Goal: Book appointment/travel/reservation

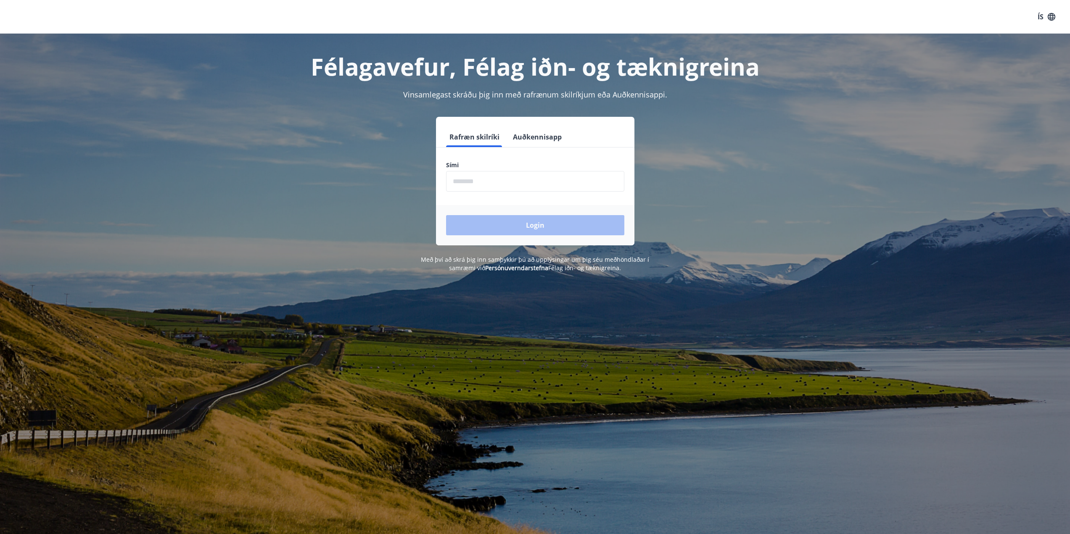
click at [451, 184] on input "phone" at bounding box center [535, 181] width 178 height 21
type input "********"
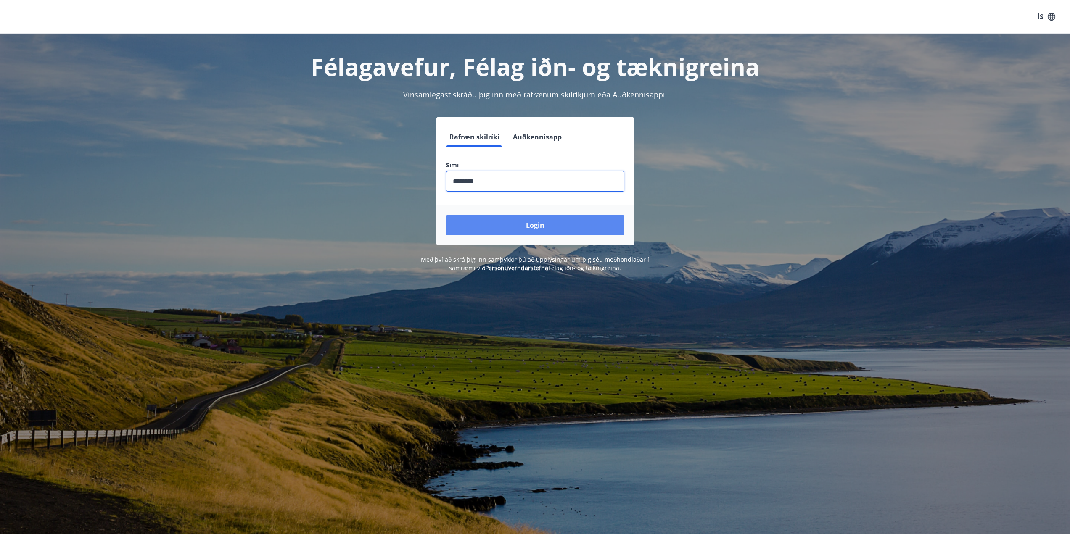
click at [536, 225] on button "Login" at bounding box center [535, 225] width 178 height 20
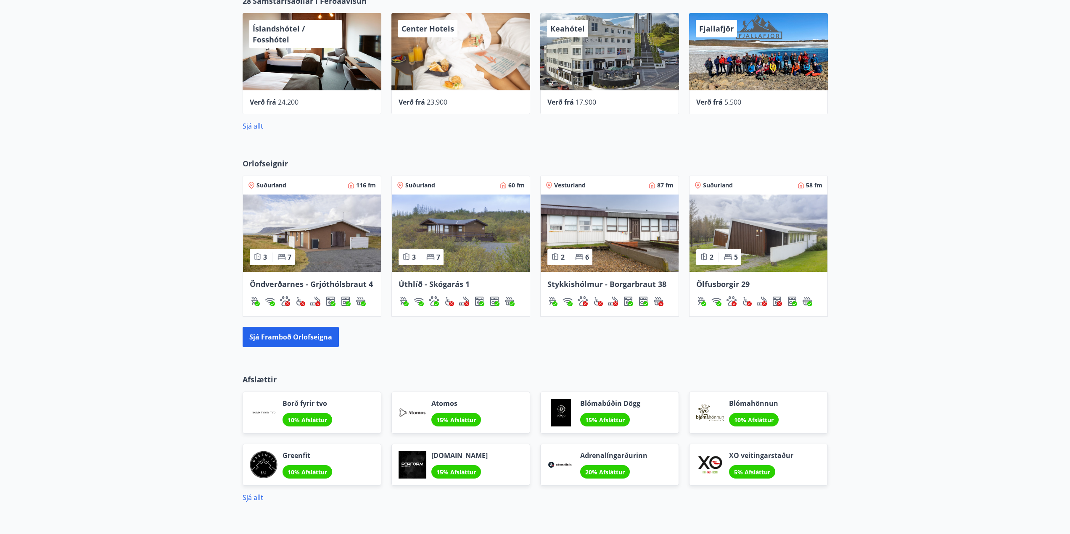
scroll to position [420, 0]
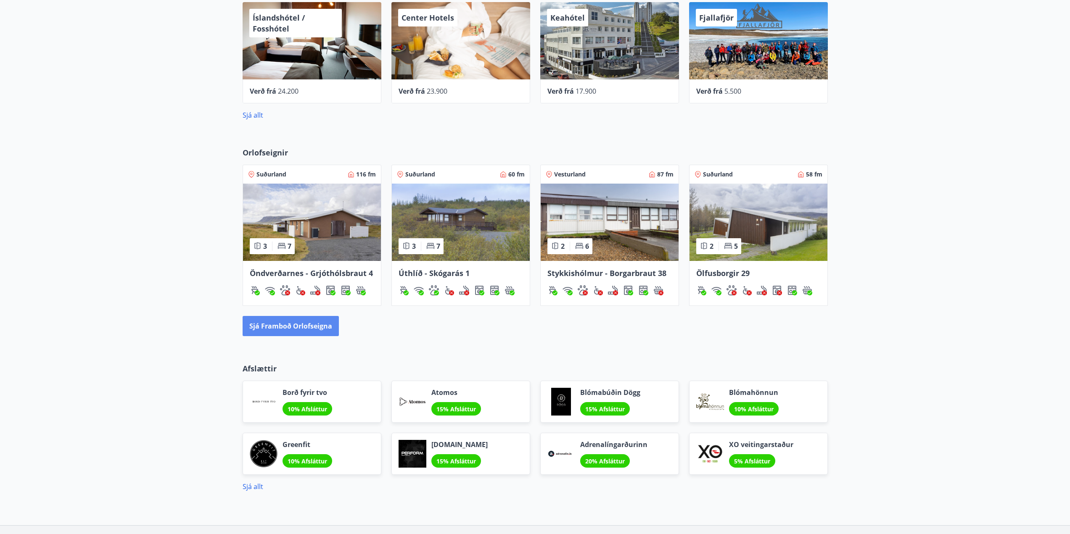
click at [298, 327] on button "Sjá framboð orlofseigna" at bounding box center [291, 326] width 96 height 20
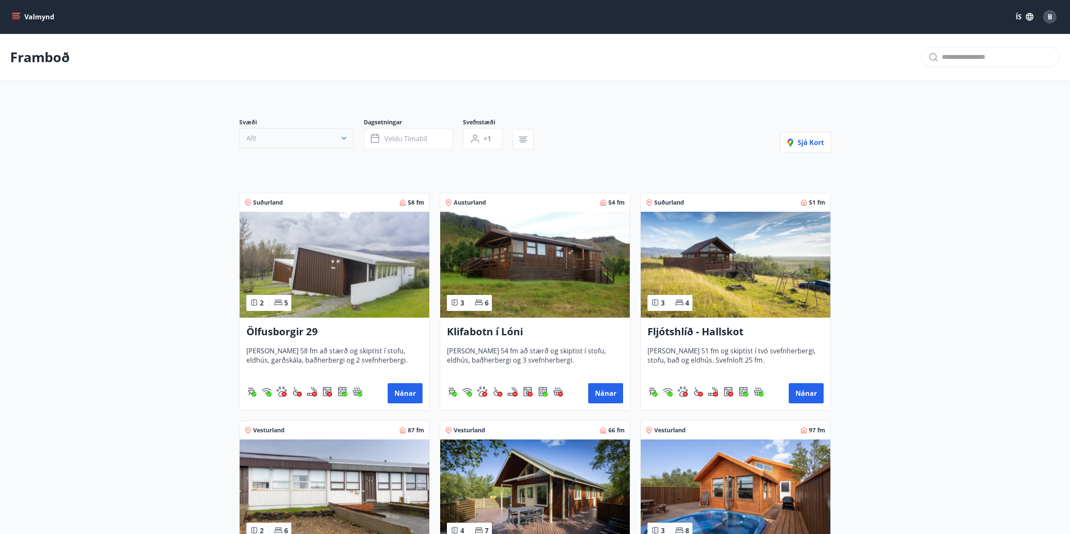
click at [342, 137] on icon "button" at bounding box center [343, 138] width 5 height 3
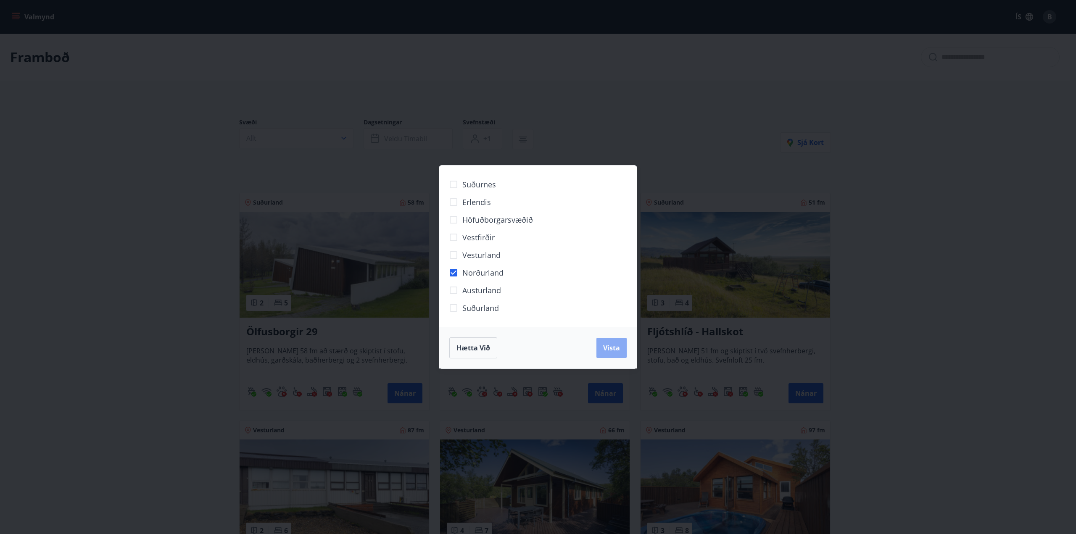
click at [612, 350] on span "Vista" at bounding box center [611, 347] width 17 height 9
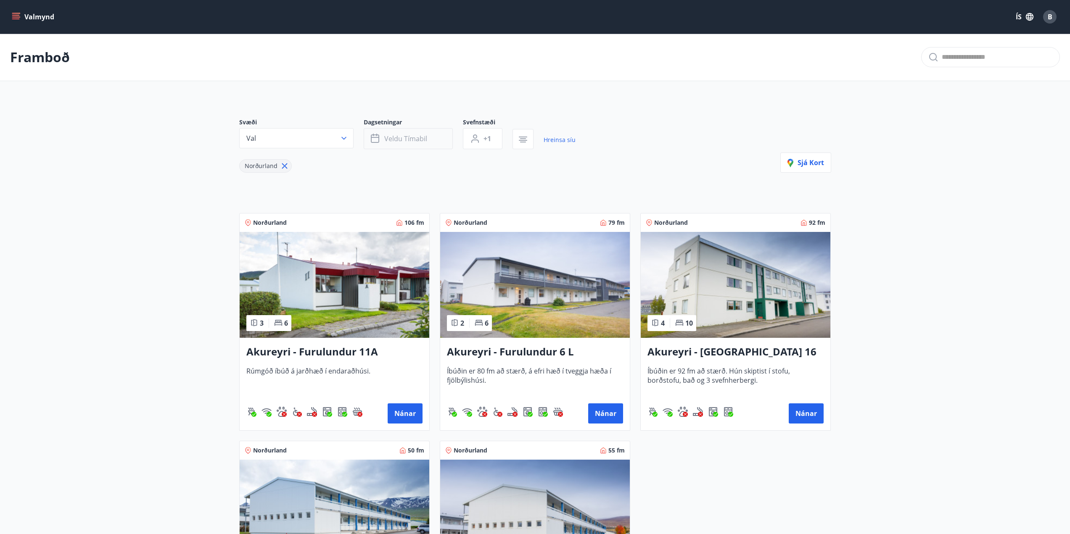
click at [414, 138] on span "Veldu tímabil" at bounding box center [405, 138] width 43 height 9
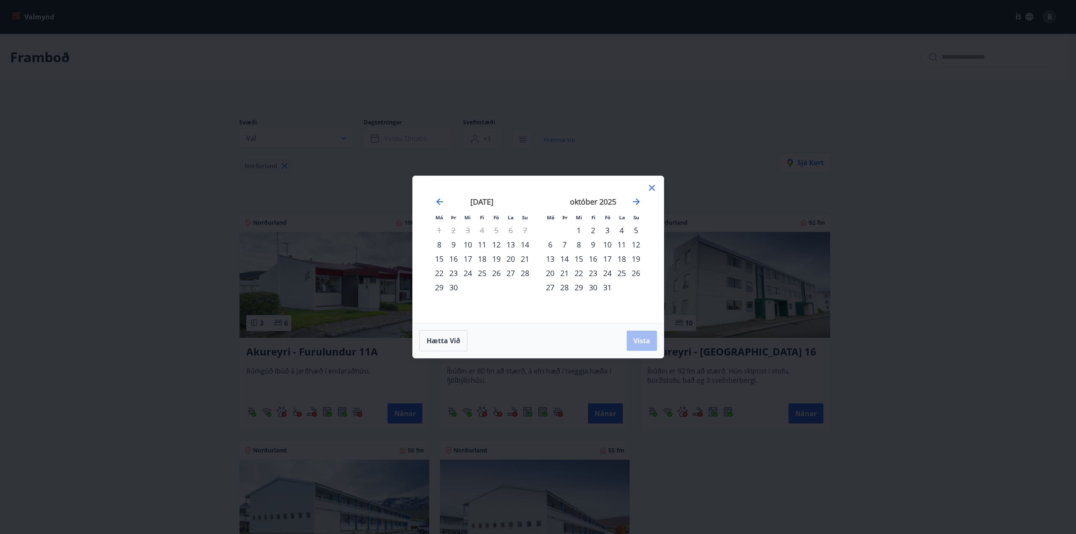
click at [592, 273] on div "23" at bounding box center [593, 273] width 14 height 14
click at [639, 339] on span "Vista" at bounding box center [642, 340] width 17 height 9
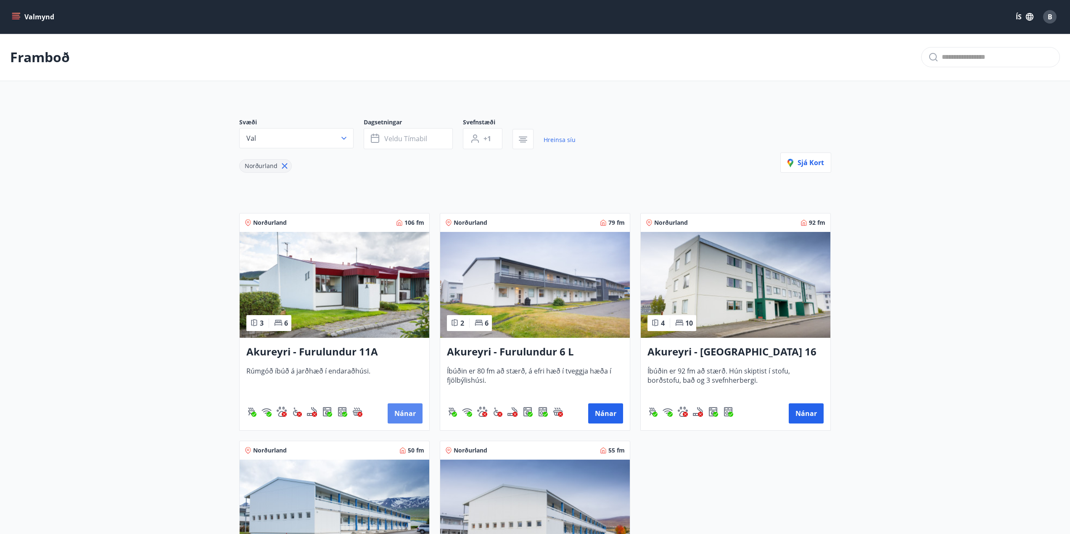
click at [403, 414] on button "Nánar" at bounding box center [405, 414] width 35 height 20
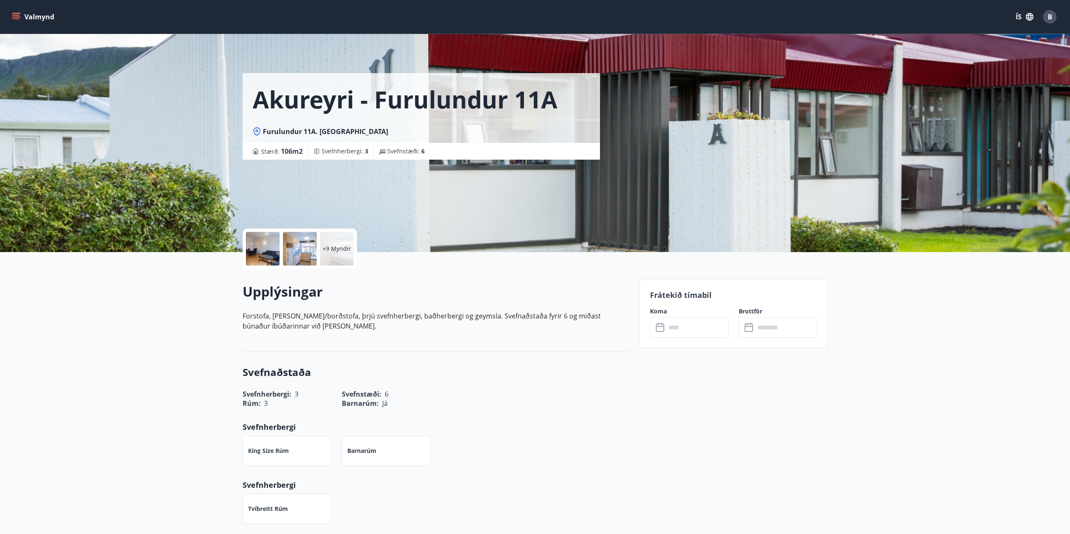
click at [660, 312] on label "Koma" at bounding box center [689, 311] width 79 height 8
click at [679, 295] on p "Frátekið tímabil" at bounding box center [733, 295] width 167 height 11
click at [659, 328] on icon at bounding box center [661, 328] width 10 height 10
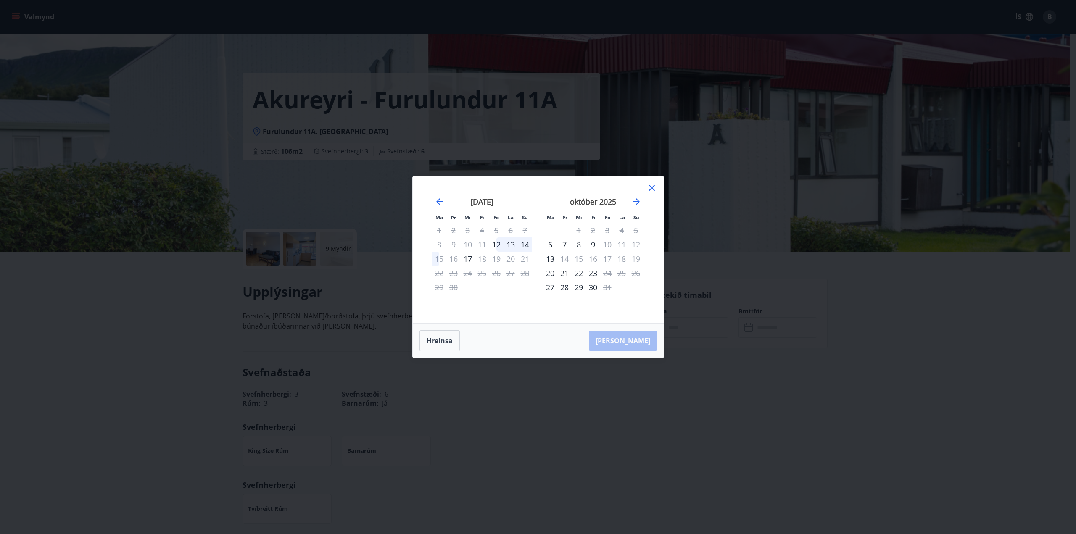
click at [592, 274] on div "23" at bounding box center [593, 273] width 14 height 14
click at [594, 274] on div "23" at bounding box center [593, 273] width 14 height 14
click at [649, 187] on icon at bounding box center [652, 188] width 10 height 10
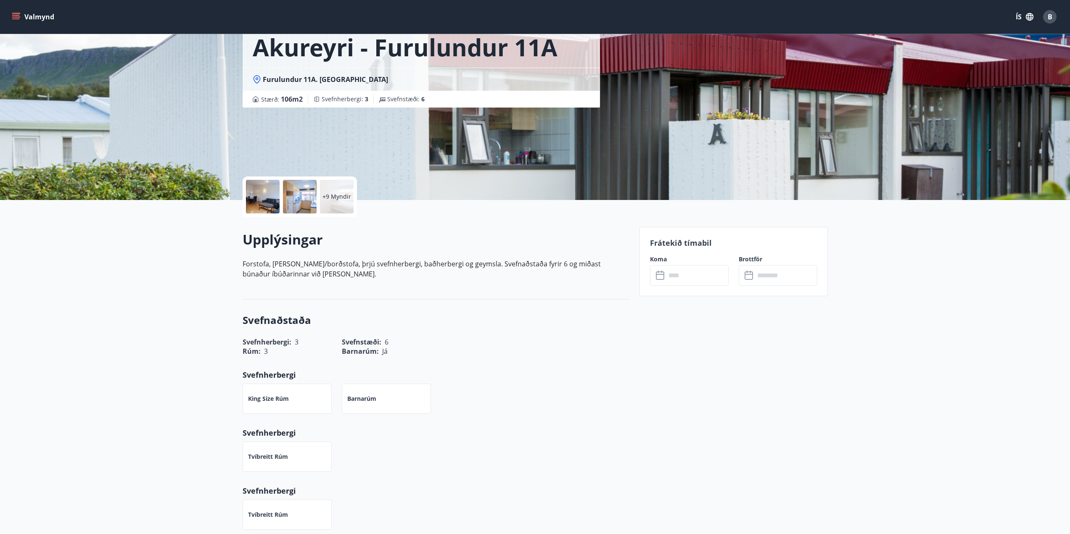
scroll to position [42, 0]
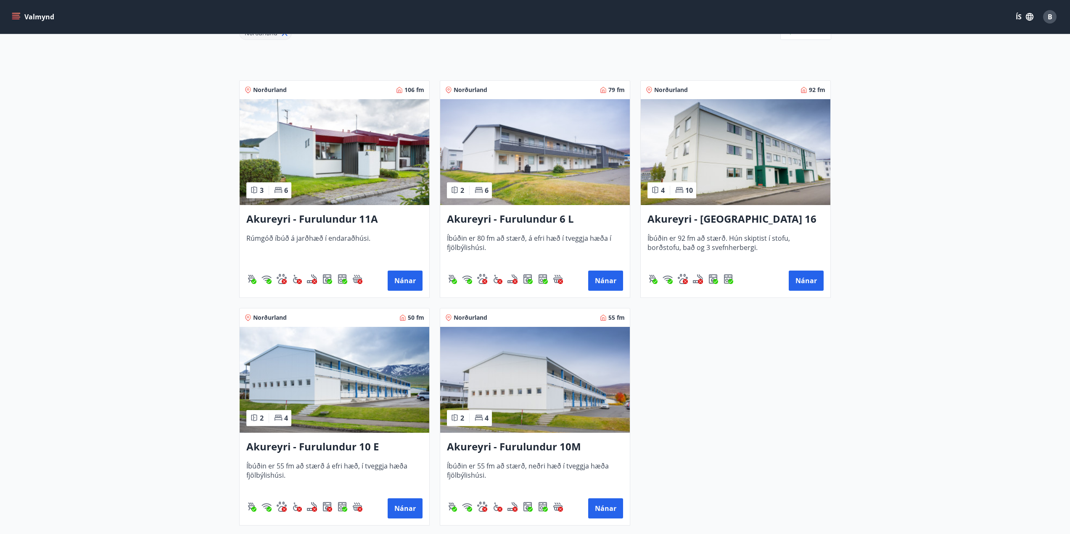
scroll to position [67, 0]
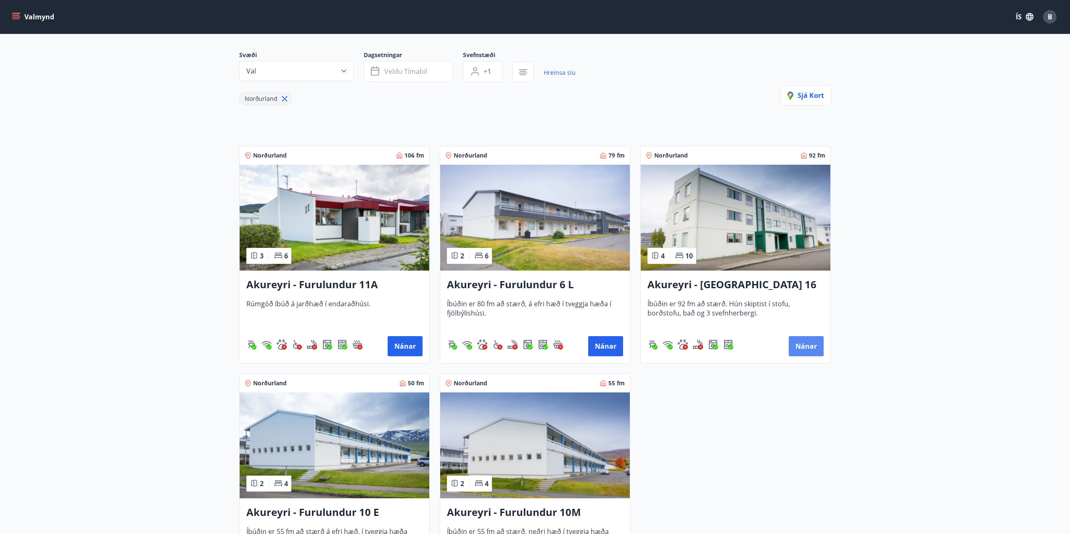
click at [804, 345] on button "Nánar" at bounding box center [806, 346] width 35 height 20
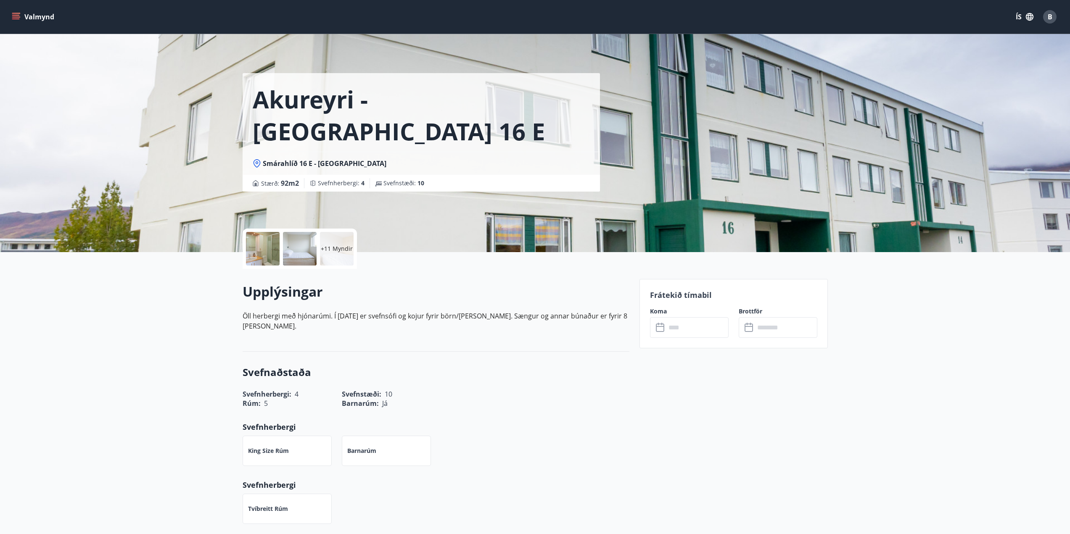
click at [658, 329] on icon at bounding box center [661, 328] width 10 height 10
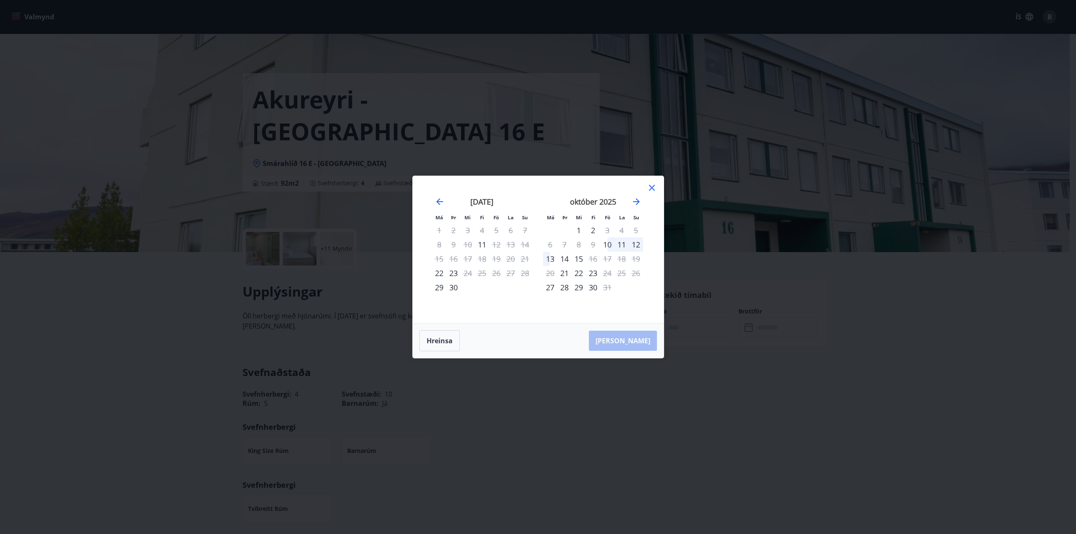
click at [651, 188] on icon at bounding box center [652, 188] width 10 height 10
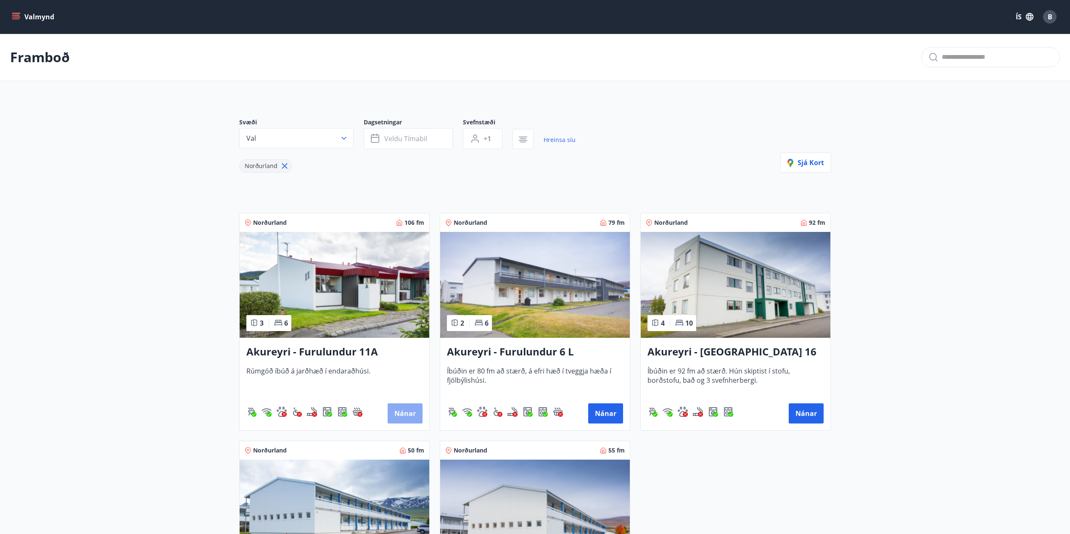
click at [401, 415] on button "Nánar" at bounding box center [405, 414] width 35 height 20
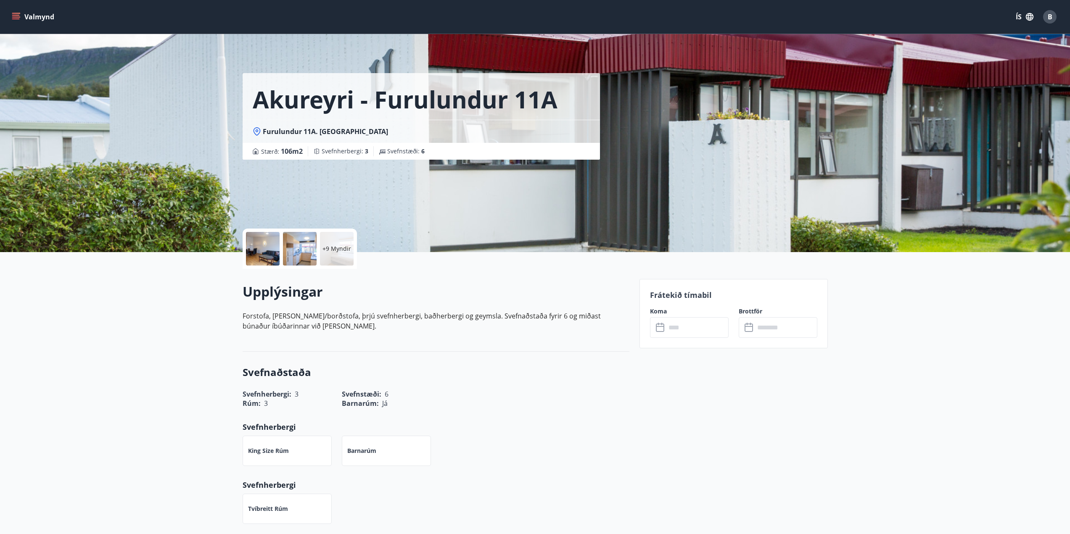
click at [673, 328] on input "text" at bounding box center [697, 327] width 63 height 21
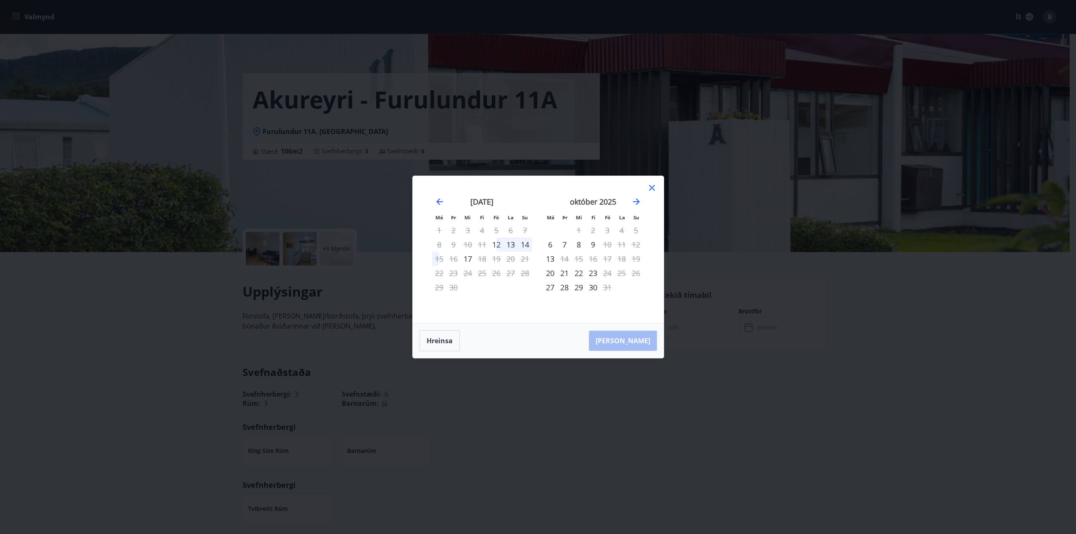
click at [653, 187] on icon at bounding box center [652, 188] width 6 height 6
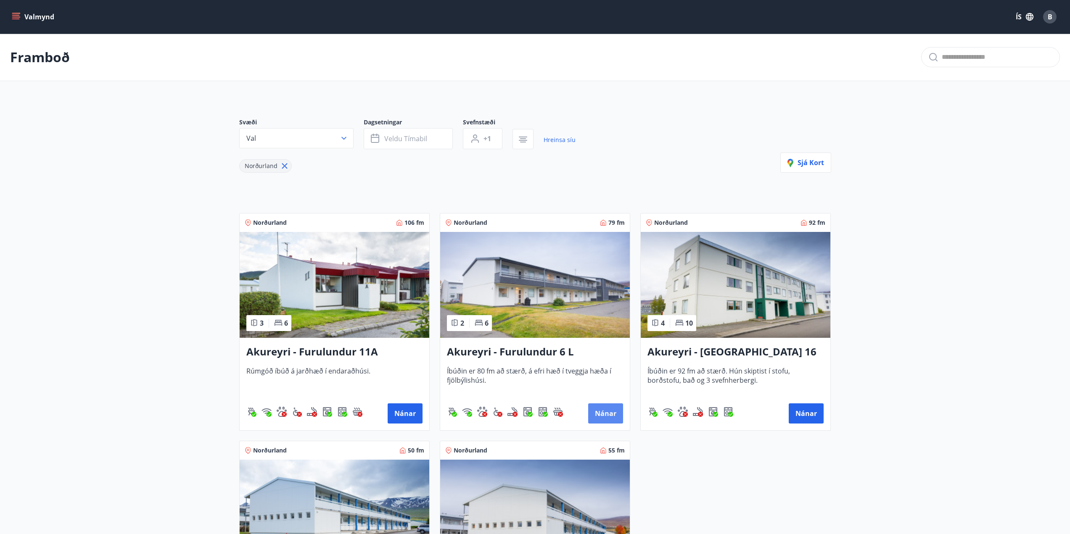
click at [605, 415] on button "Nánar" at bounding box center [605, 414] width 35 height 20
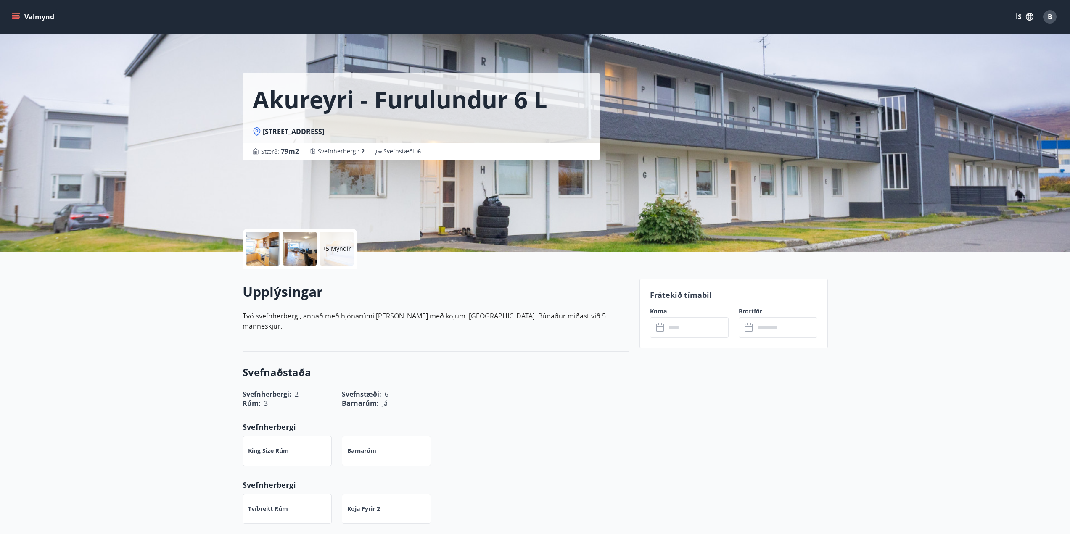
click at [665, 331] on icon at bounding box center [661, 328] width 10 height 10
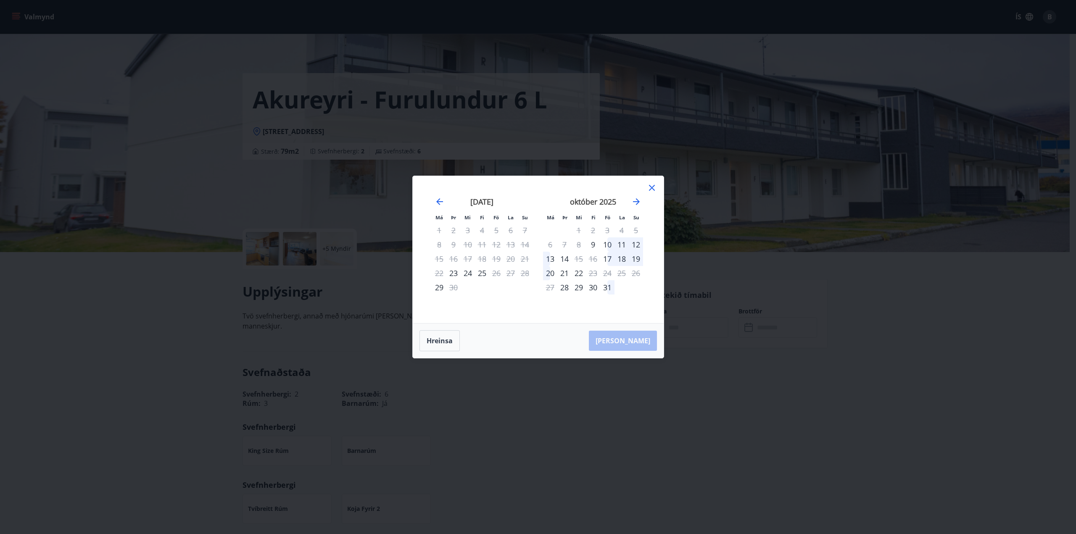
click at [651, 187] on icon at bounding box center [652, 188] width 10 height 10
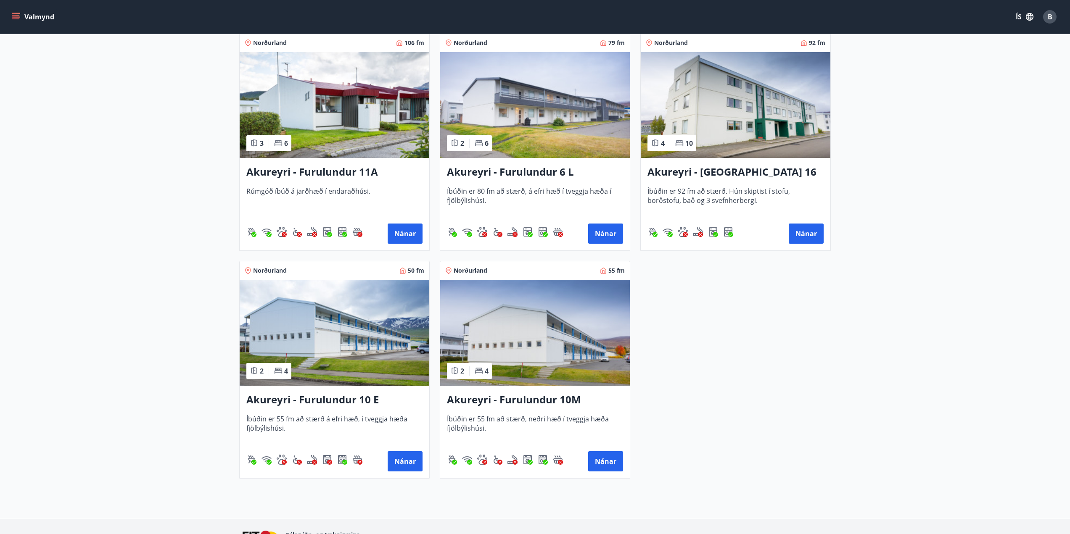
scroll to position [210, 0]
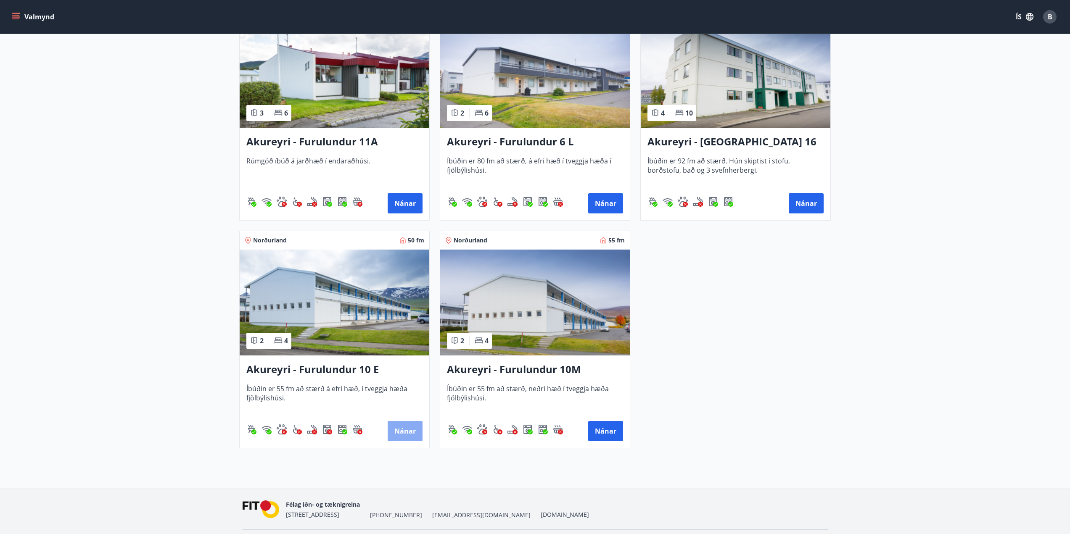
click at [401, 430] on button "Nánar" at bounding box center [405, 431] width 35 height 20
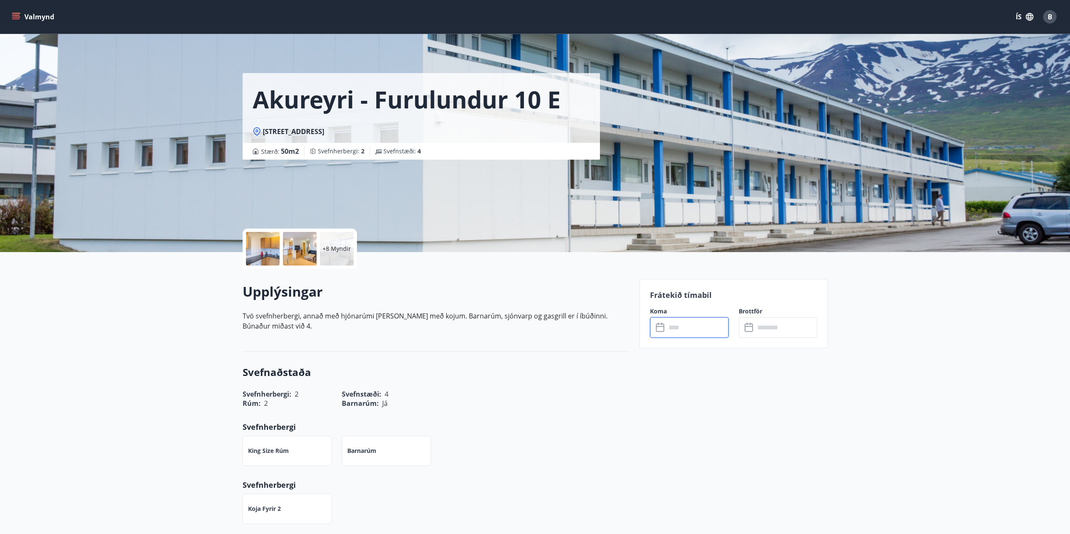
click at [672, 330] on input "text" at bounding box center [697, 327] width 63 height 21
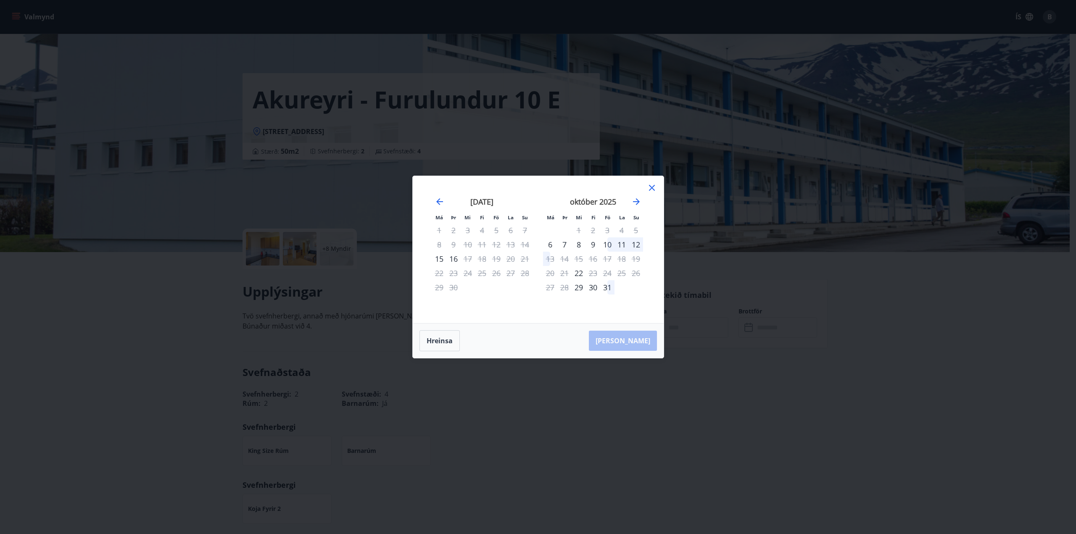
click at [652, 185] on icon at bounding box center [652, 188] width 10 height 10
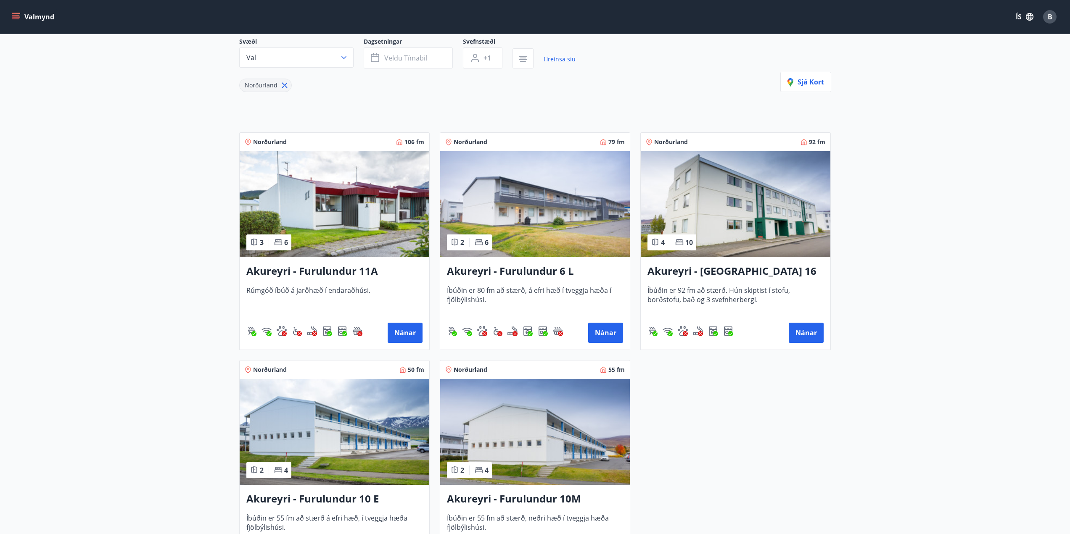
scroll to position [210, 0]
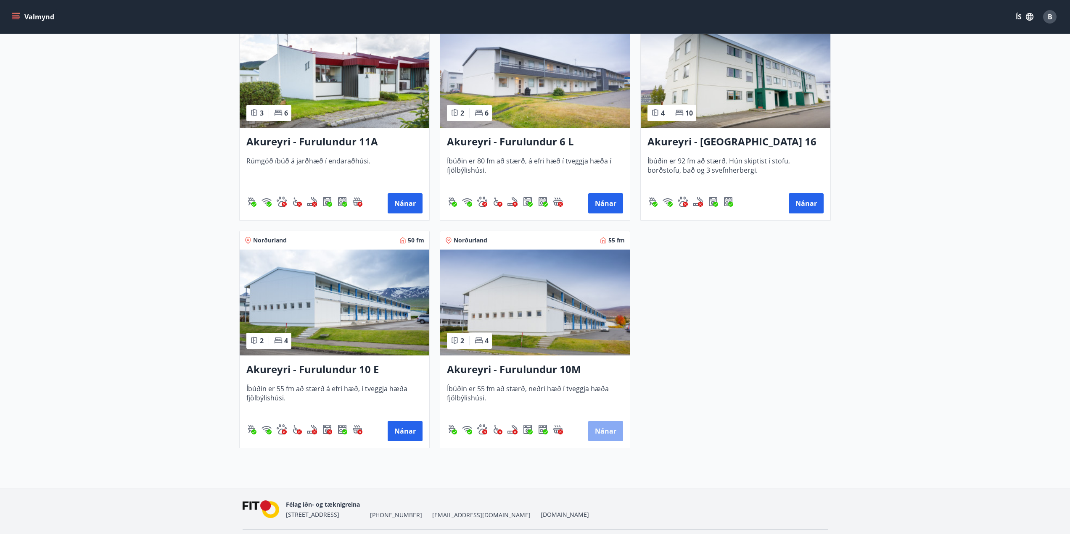
click at [605, 433] on button "Nánar" at bounding box center [605, 431] width 35 height 20
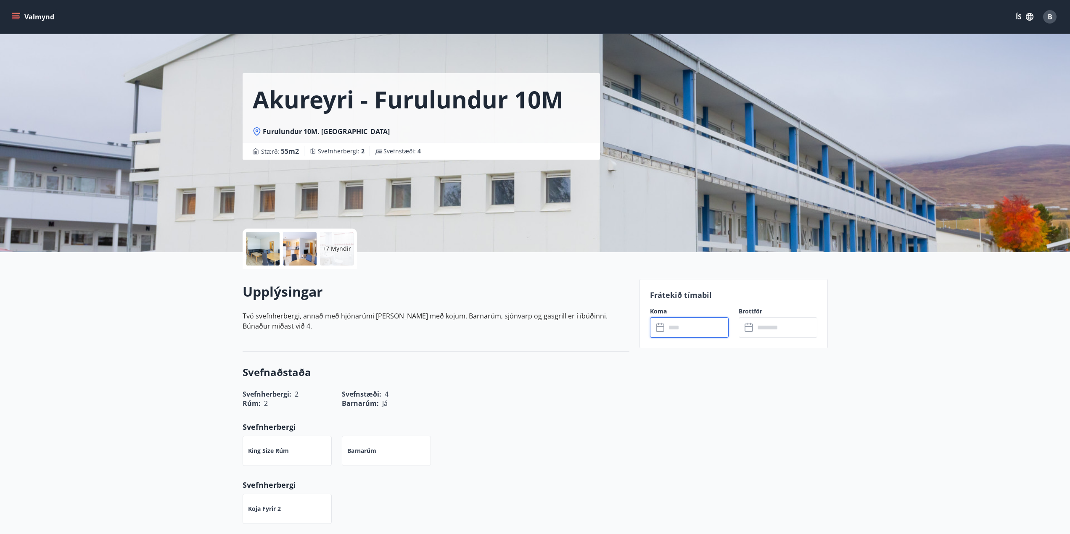
click at [677, 330] on input "text" at bounding box center [697, 327] width 63 height 21
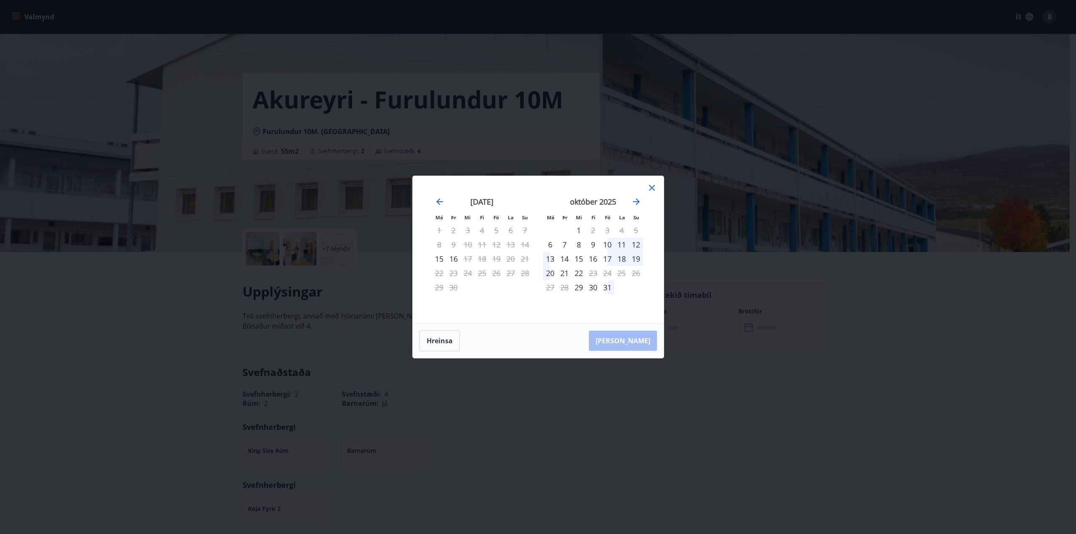
click at [653, 188] on icon at bounding box center [652, 188] width 10 height 10
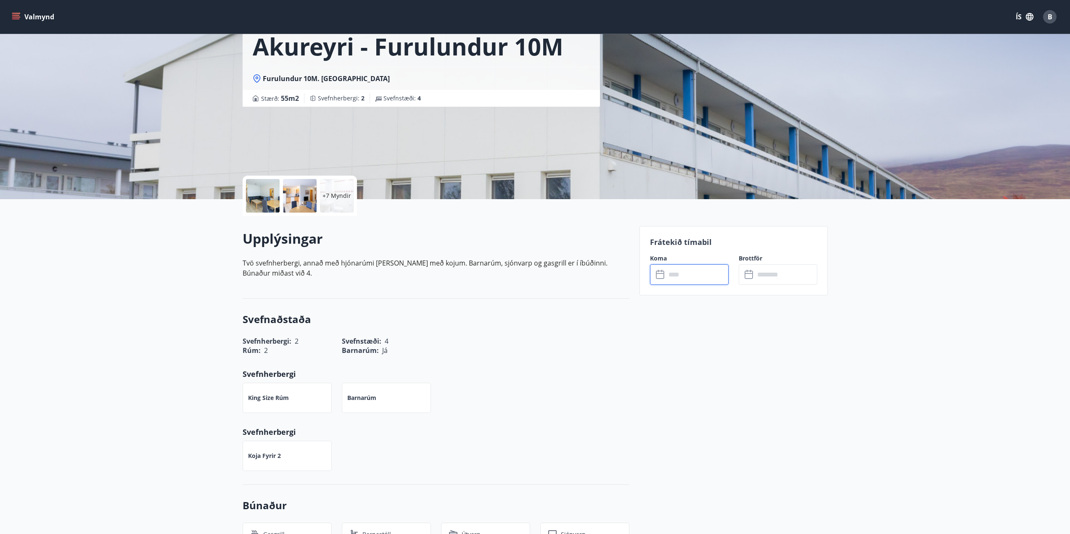
scroll to position [210, 0]
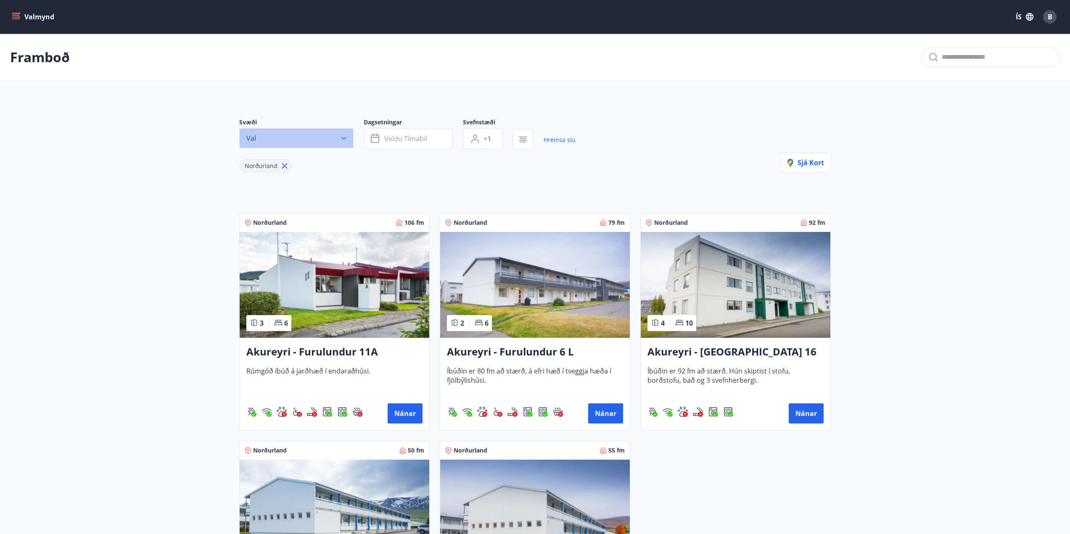
click at [344, 138] on icon "button" at bounding box center [343, 138] width 5 height 3
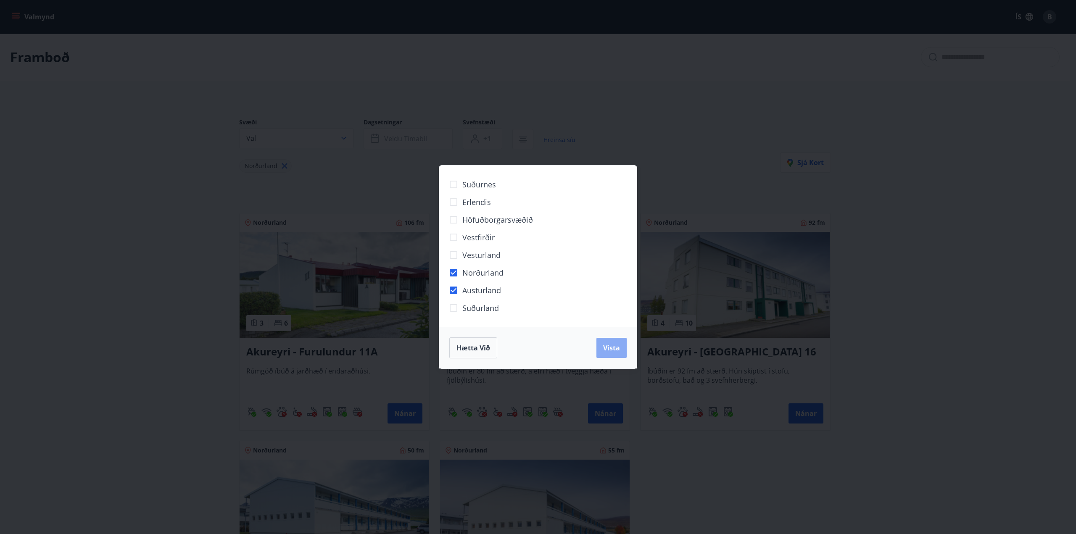
click at [612, 348] on span "Vista" at bounding box center [611, 347] width 17 height 9
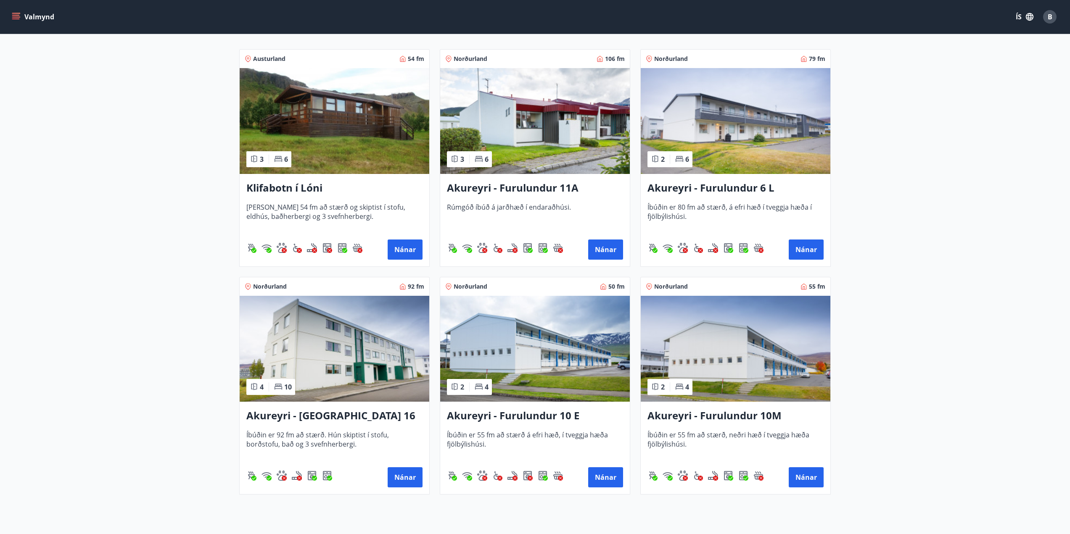
scroll to position [168, 0]
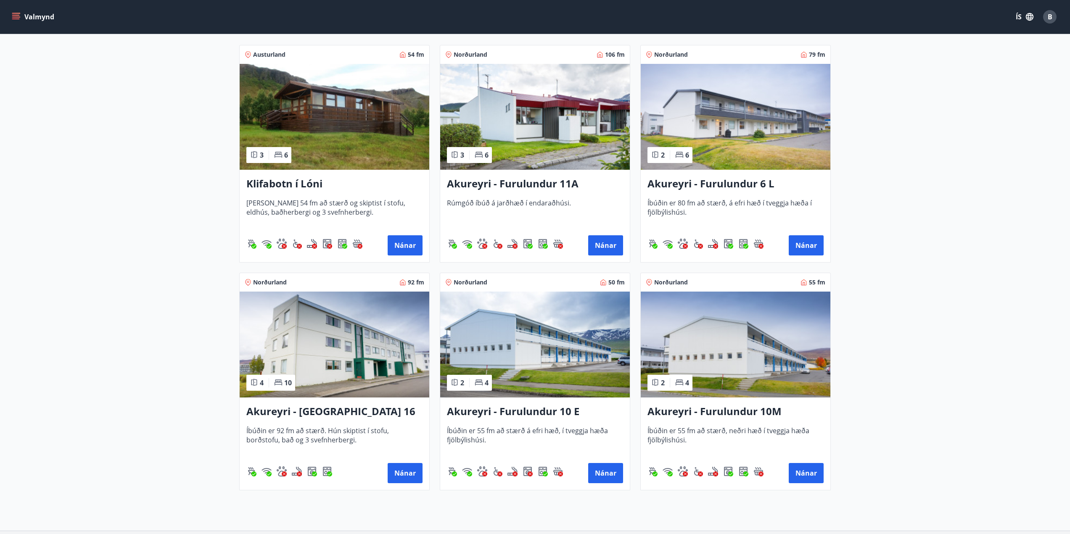
click at [407, 204] on span "[PERSON_NAME] 54 fm að stærð og skiptist í stofu, eldhús, baðherbergi og 3 svef…" at bounding box center [334, 212] width 176 height 28
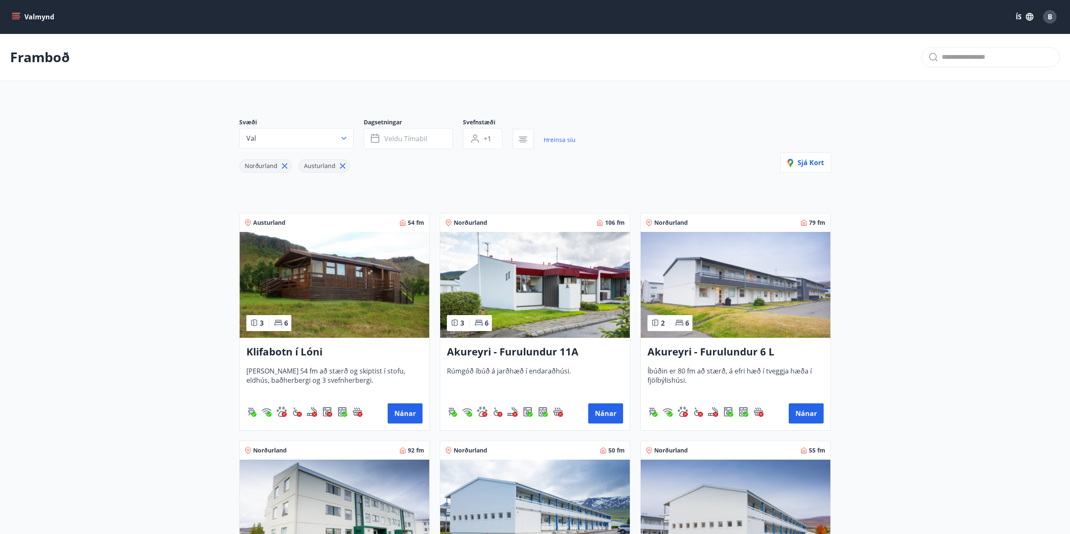
click at [283, 167] on icon at bounding box center [284, 165] width 9 height 9
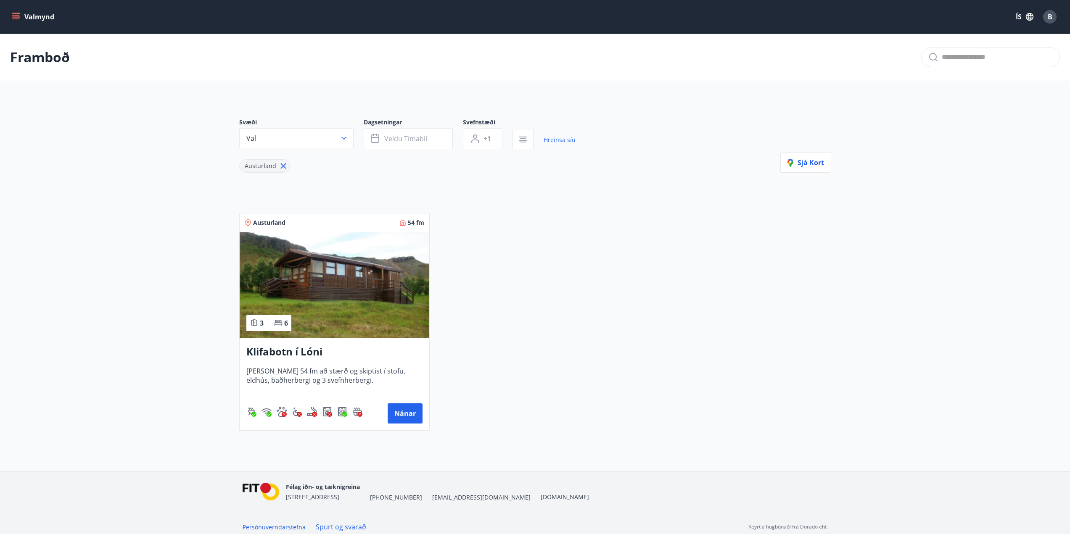
click at [19, 16] on icon "menu" at bounding box center [16, 17] width 8 height 8
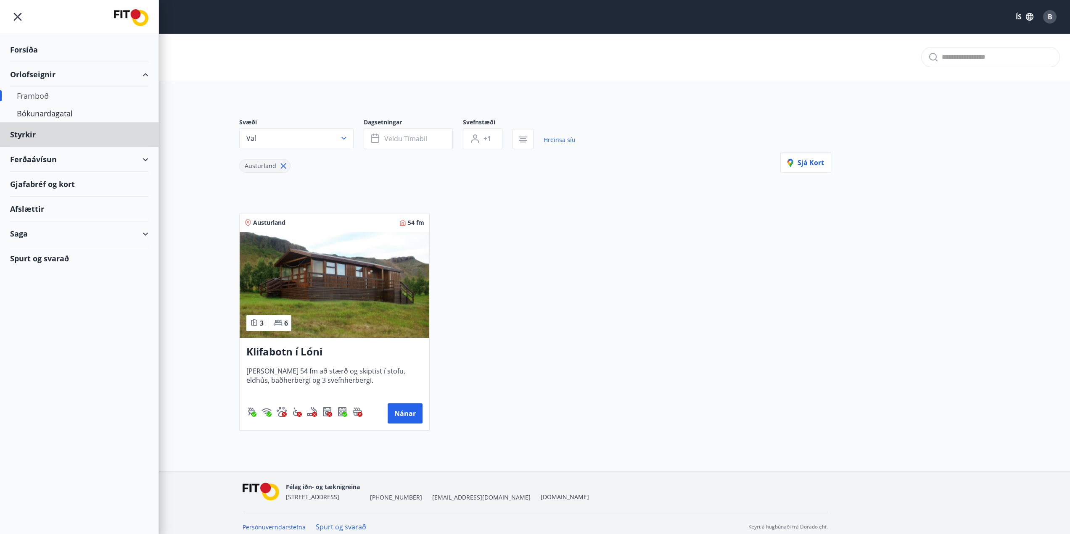
click at [28, 50] on div "Forsíða" at bounding box center [79, 49] width 138 height 25
